Goal: Information Seeking & Learning: Understand process/instructions

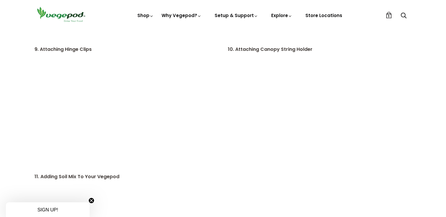
scroll to position [678, 0]
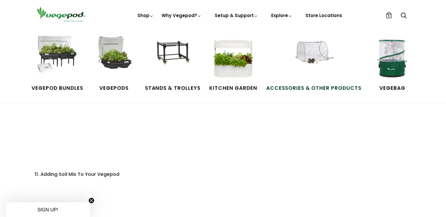
click at [318, 57] on img at bounding box center [313, 58] width 44 height 44
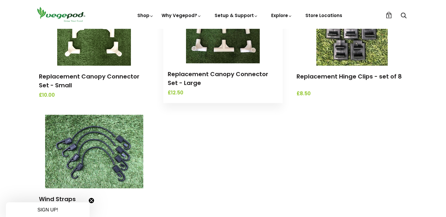
scroll to position [707, 0]
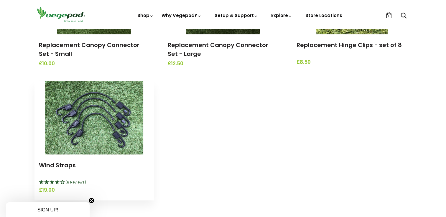
click at [104, 121] on img at bounding box center [94, 118] width 98 height 74
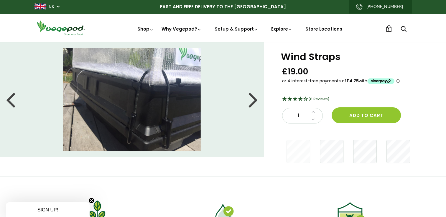
click at [293, 98] on icon "4.25 Stars - 8 Reviews" at bounding box center [295, 99] width 5 height 5
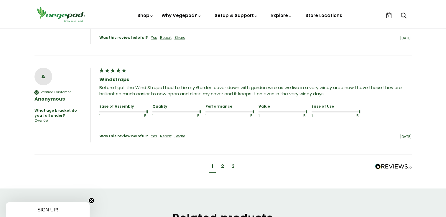
scroll to position [500, 0]
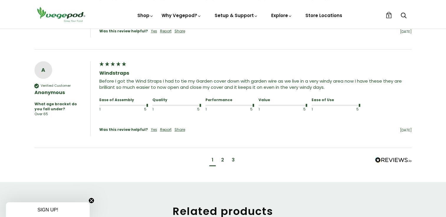
click at [223, 157] on div "2" at bounding box center [222, 160] width 3 height 6
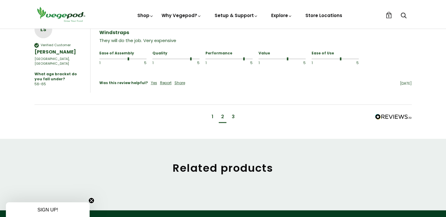
scroll to position [562, 0]
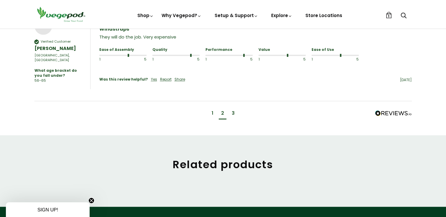
click at [233, 110] on div "3" at bounding box center [233, 113] width 3 height 6
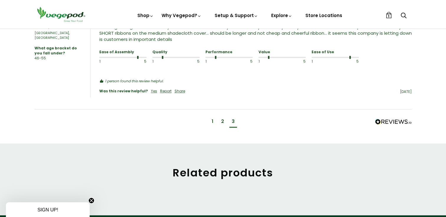
scroll to position [477, 0]
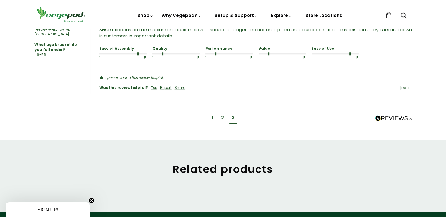
click at [219, 115] on div "2" at bounding box center [223, 118] width 8 height 11
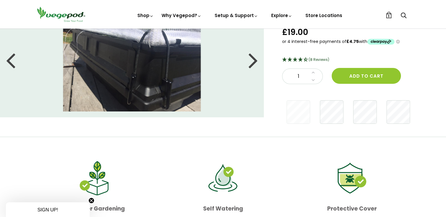
scroll to position [0, 0]
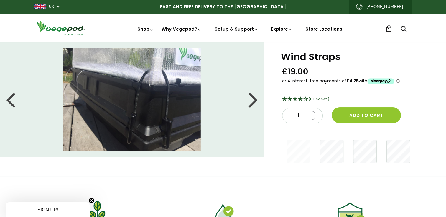
click at [251, 96] on div at bounding box center [252, 99] width 9 height 27
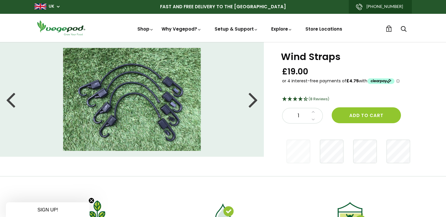
click at [13, 100] on div at bounding box center [10, 99] width 9 height 27
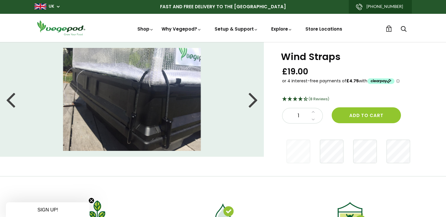
click at [255, 100] on div at bounding box center [252, 99] width 9 height 27
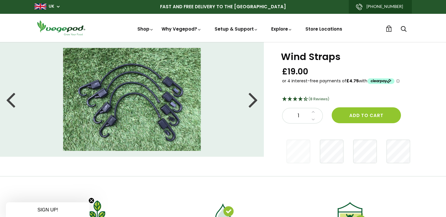
click at [255, 100] on div at bounding box center [252, 99] width 9 height 27
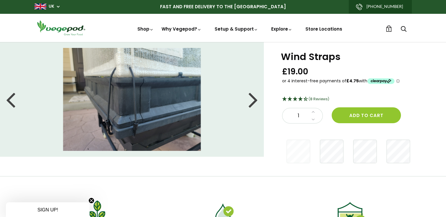
click at [255, 100] on div at bounding box center [252, 99] width 9 height 27
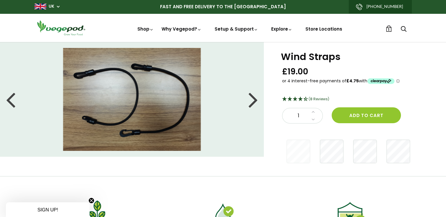
click at [255, 101] on div at bounding box center [252, 99] width 9 height 27
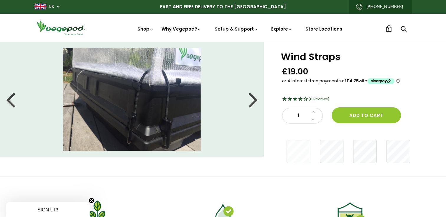
click at [255, 101] on div at bounding box center [252, 99] width 9 height 27
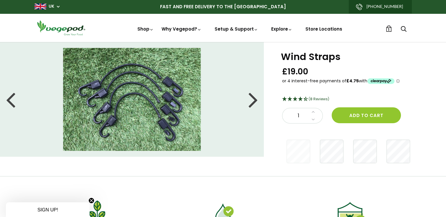
click at [255, 101] on div at bounding box center [252, 99] width 9 height 27
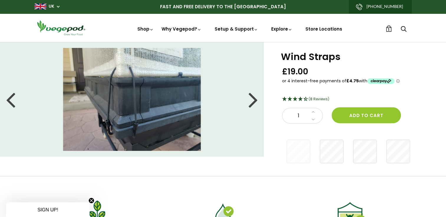
click at [255, 101] on div at bounding box center [252, 99] width 9 height 27
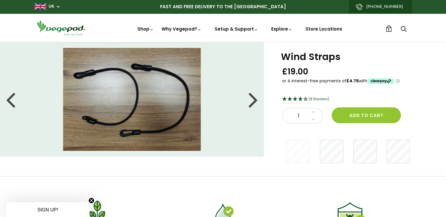
click at [255, 101] on div at bounding box center [252, 99] width 9 height 27
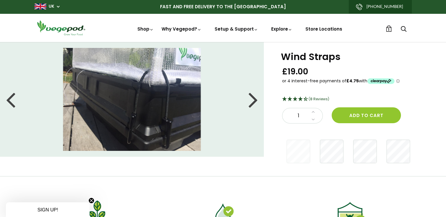
click at [300, 99] on icon "4.25 Stars - 8 Reviews" at bounding box center [300, 99] width 5 height 5
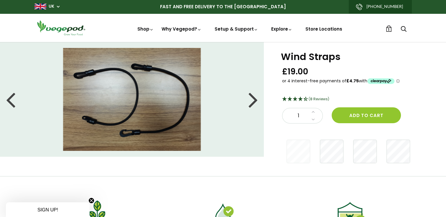
click at [255, 95] on div at bounding box center [252, 99] width 9 height 27
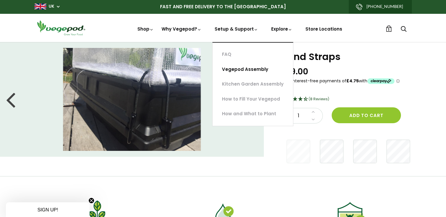
click at [243, 70] on link "Vegepod Assembly" at bounding box center [252, 69] width 80 height 15
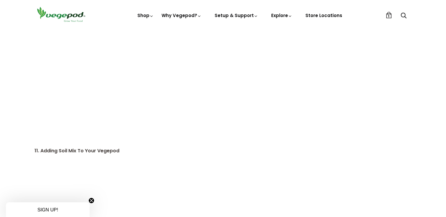
scroll to position [707, 0]
